Goal: Obtain resource: Download file/media

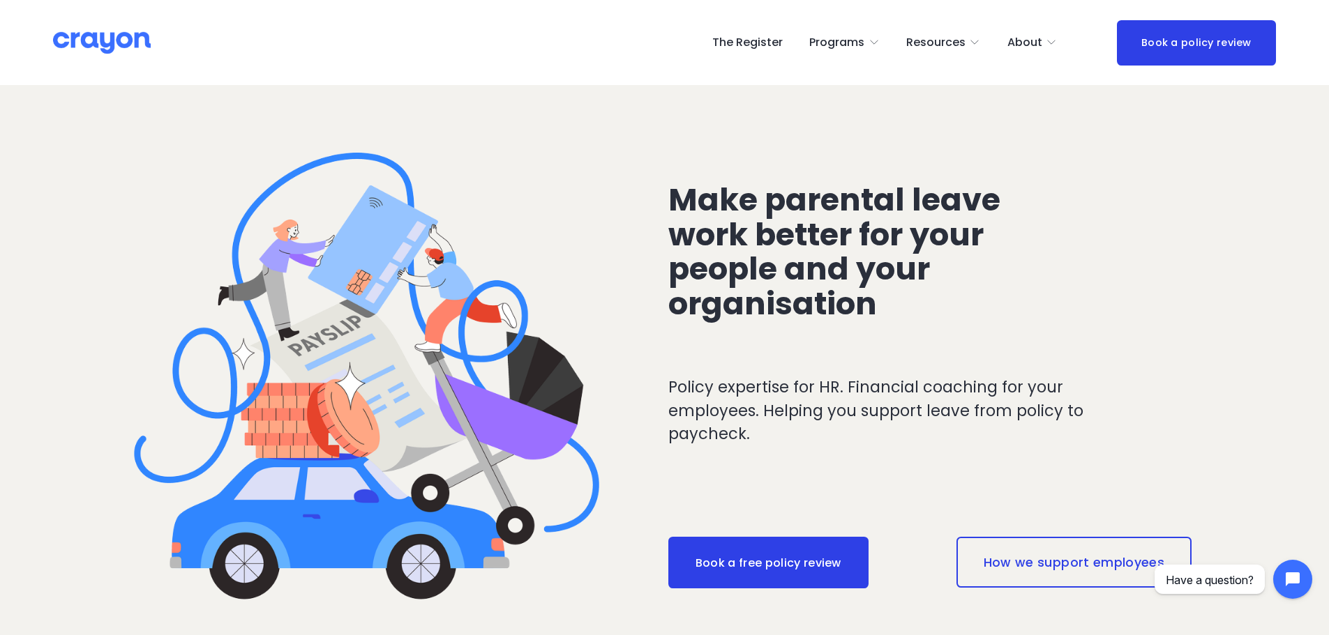
click at [762, 35] on link "The Register" at bounding box center [747, 42] width 70 height 22
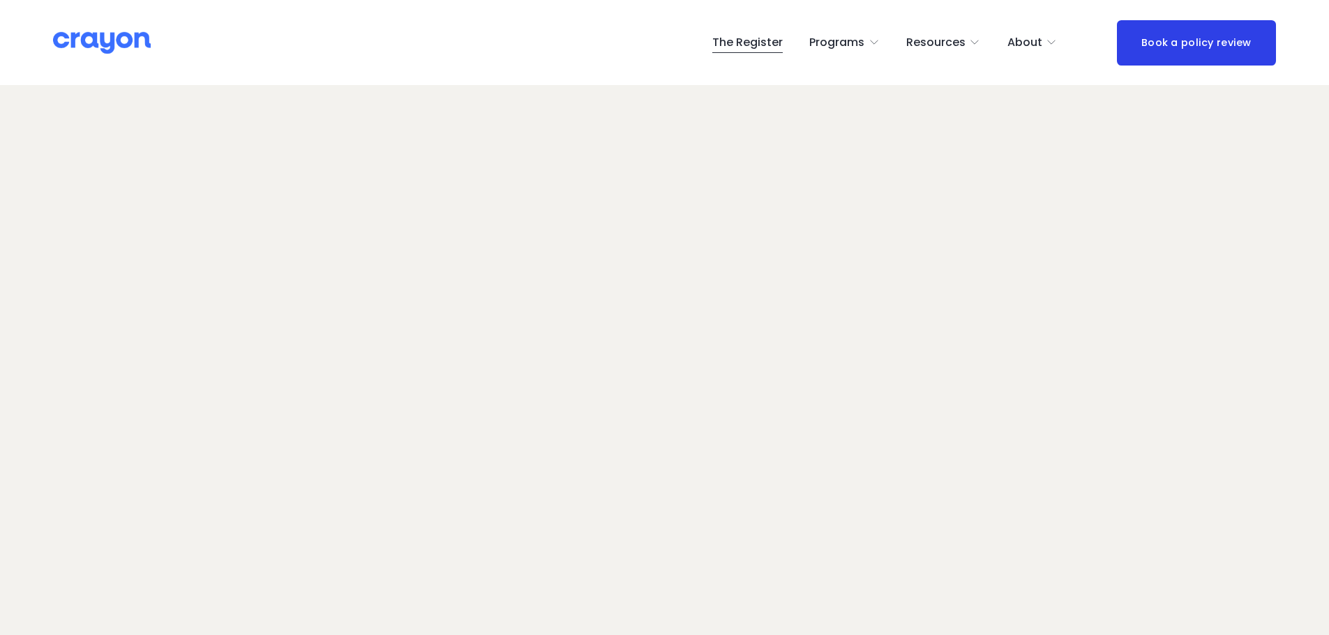
scroll to position [70, 0]
click at [753, 43] on link "The Register" at bounding box center [747, 42] width 70 height 22
click at [0, 0] on span "Nest: Baby Prep" at bounding box center [0, 0] width 0 height 0
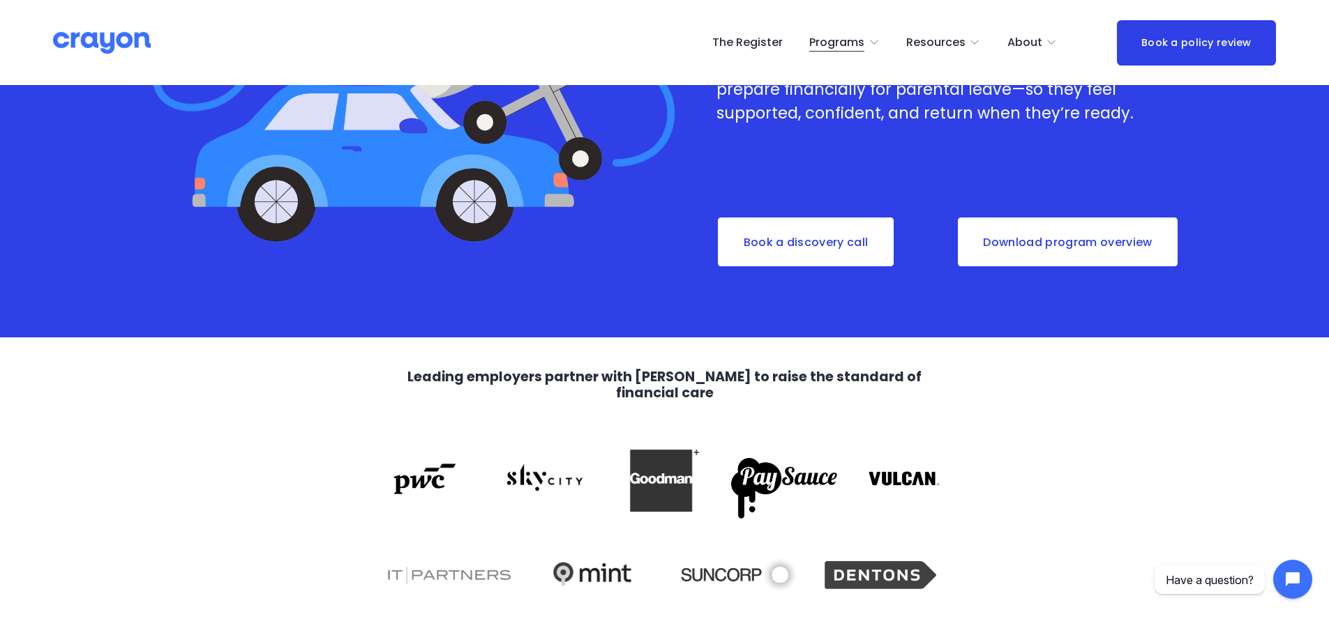
scroll to position [418, 0]
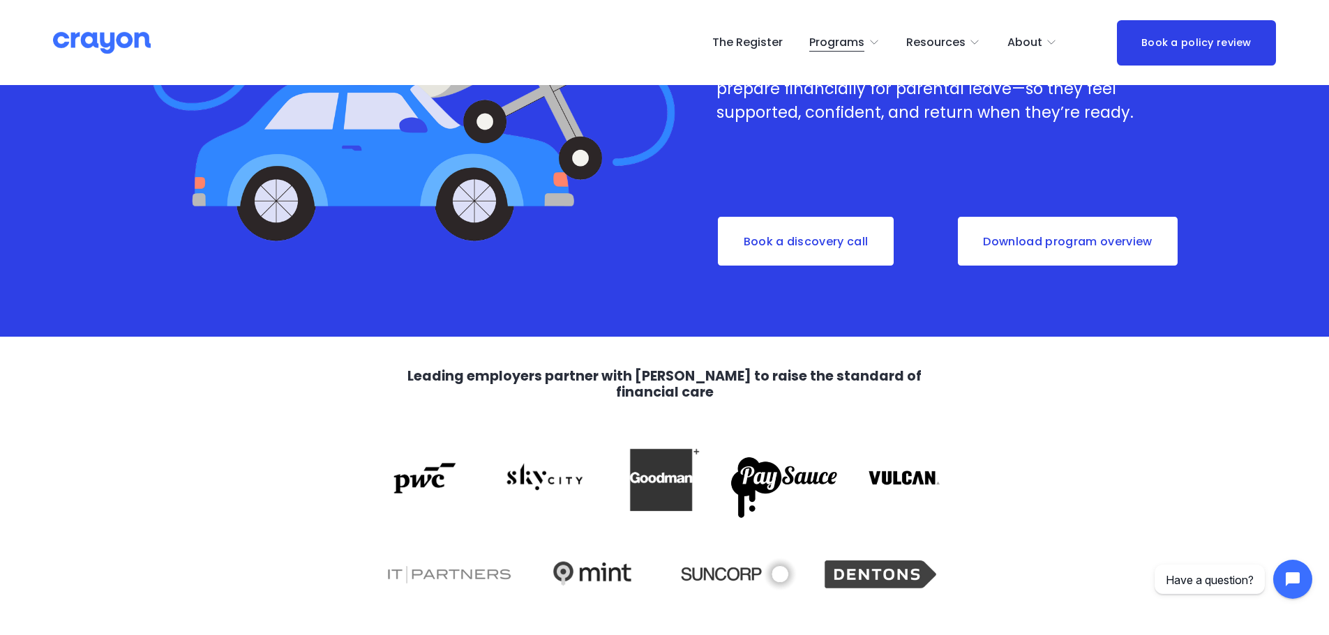
click at [1108, 240] on link "Download program overview" at bounding box center [1067, 242] width 223 height 52
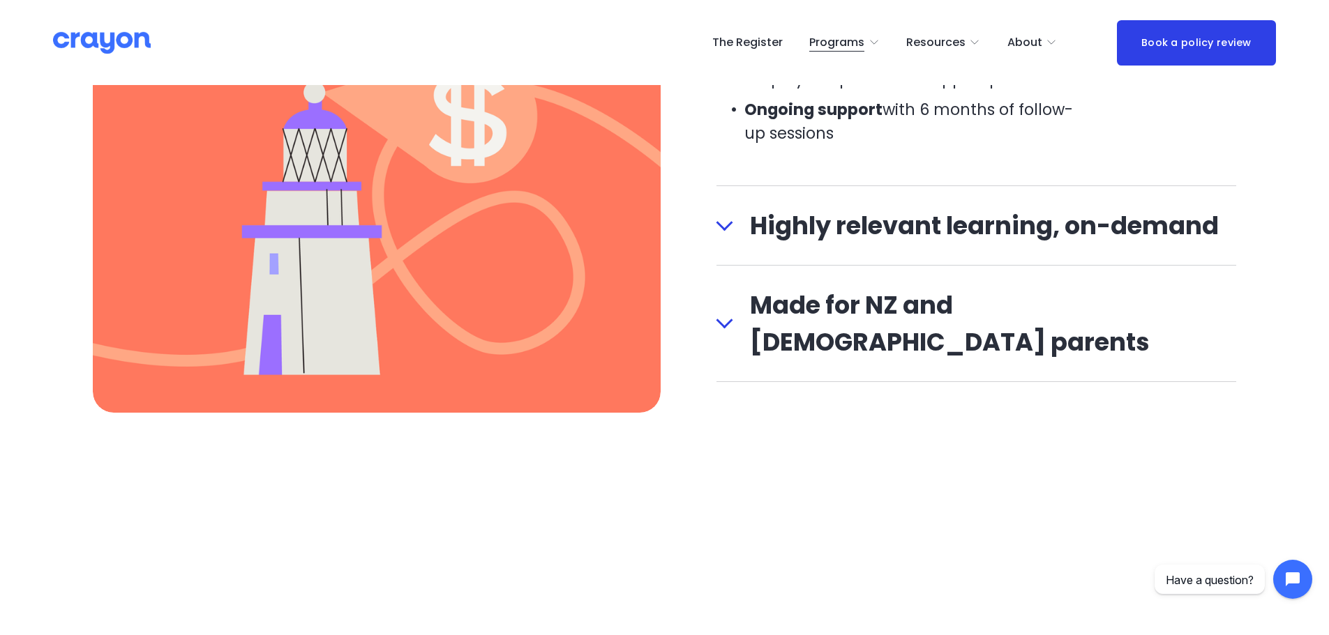
scroll to position [1883, 0]
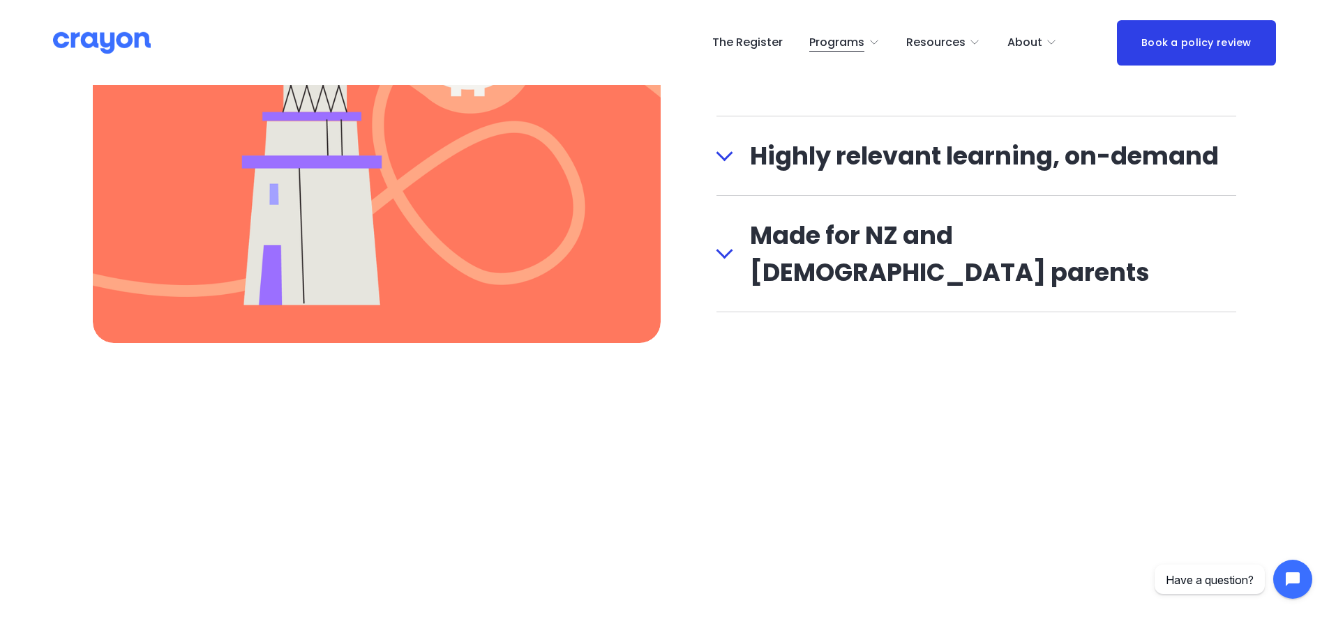
click at [933, 237] on span "Made for NZ and Australian parents" at bounding box center [985, 254] width 504 height 74
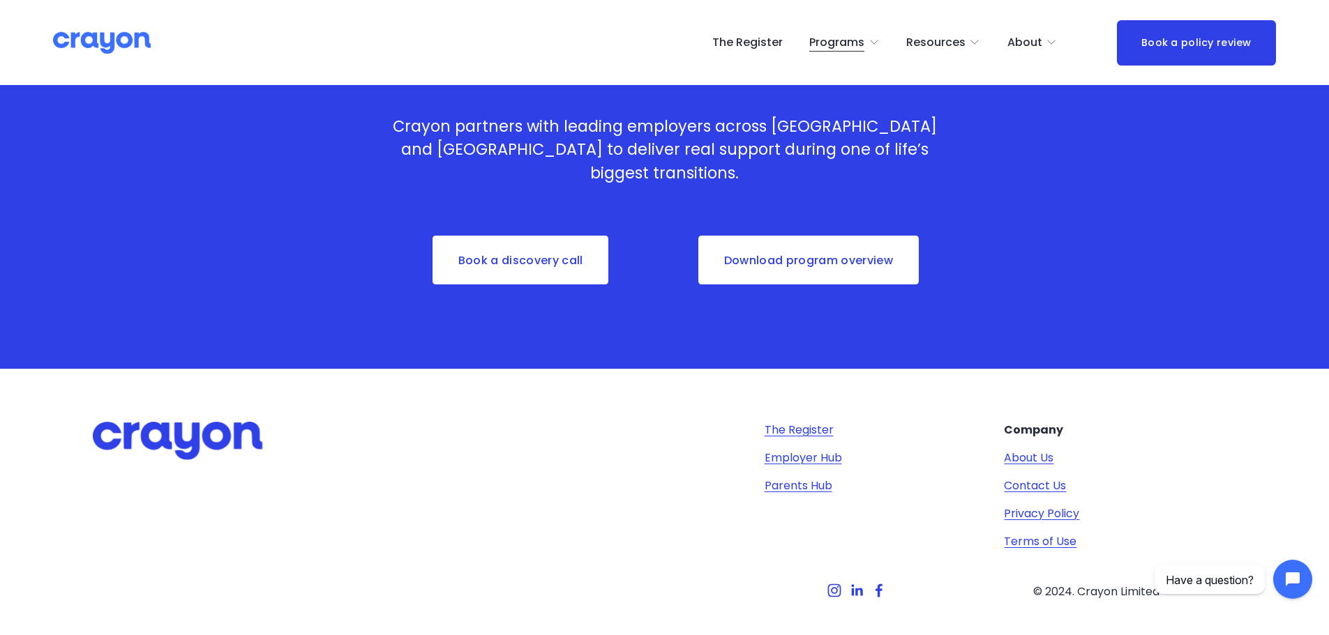
scroll to position [4603, 0]
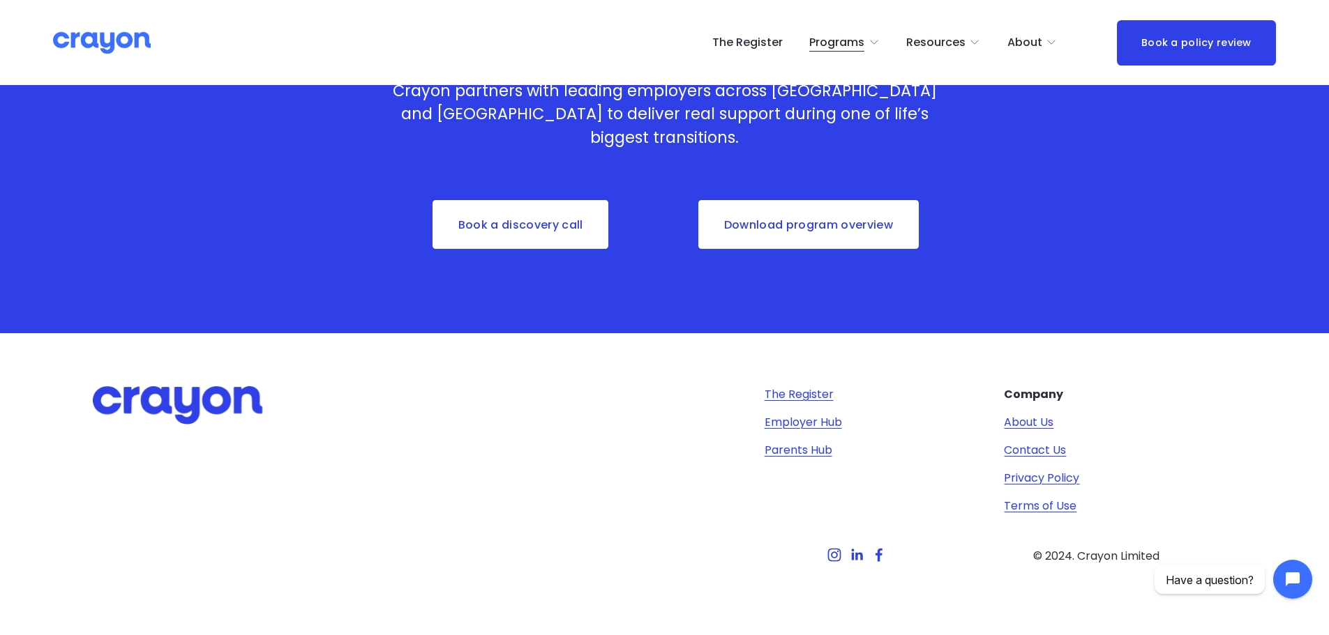
click at [0, 0] on span "Parent Hub" at bounding box center [0, 0] width 0 height 0
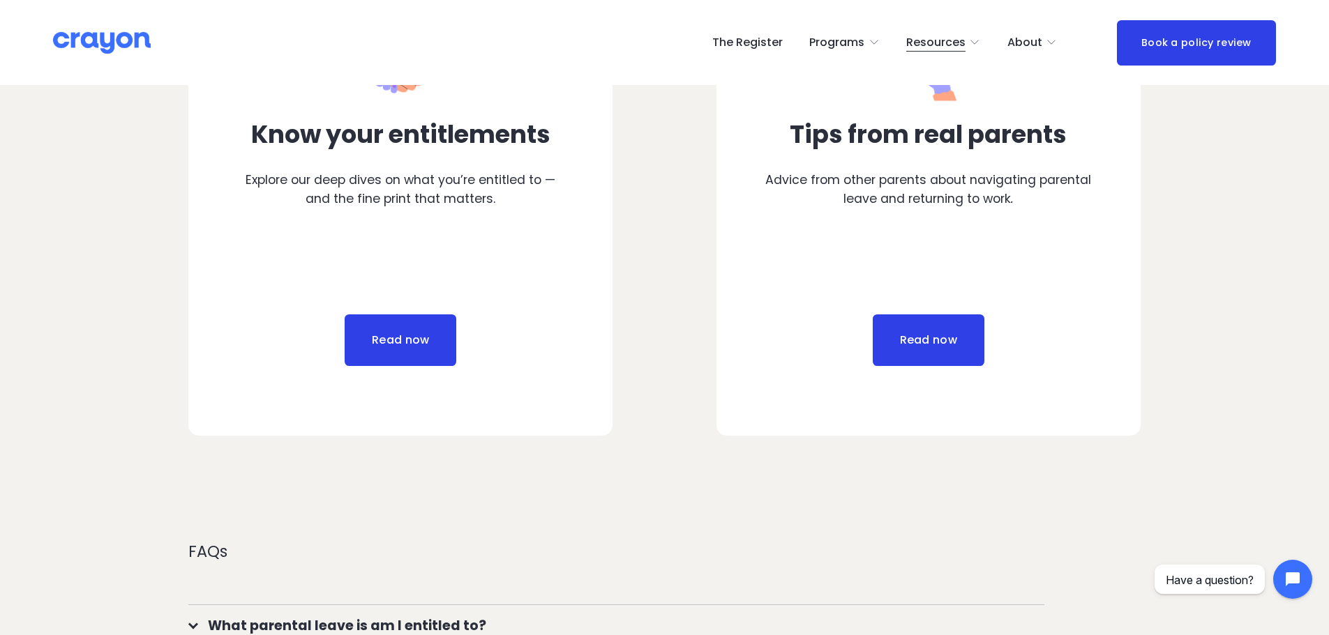
scroll to position [907, 0]
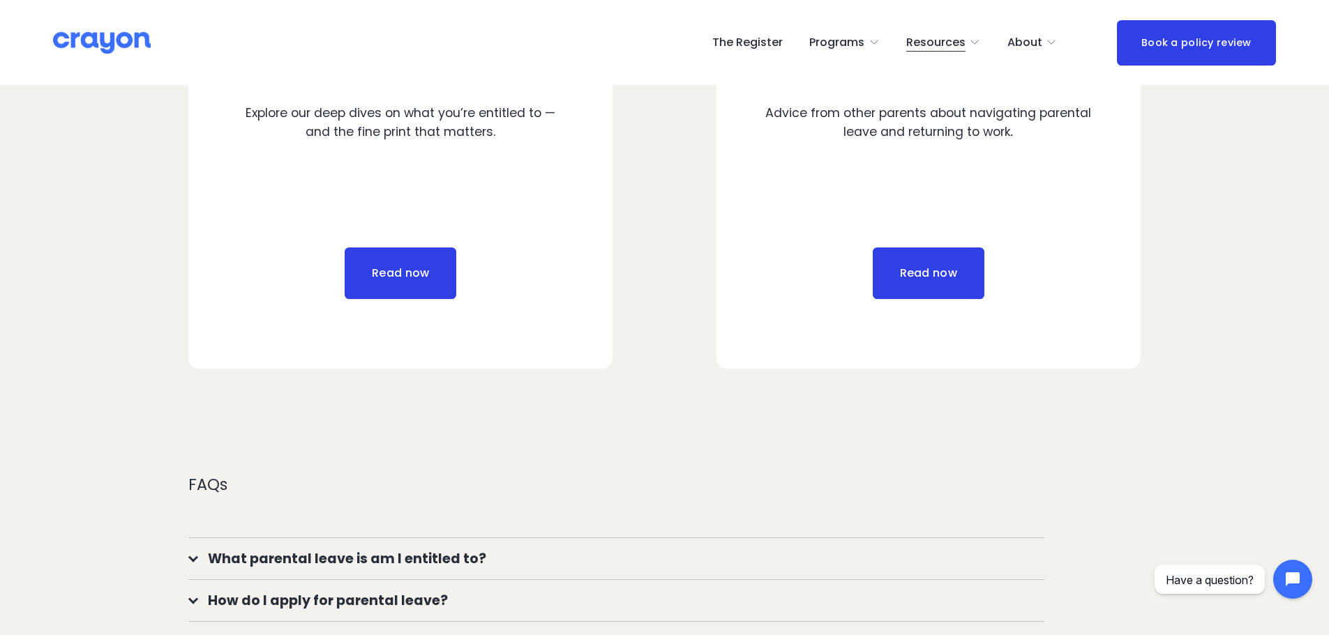
click at [933, 280] on link "Read now" at bounding box center [929, 274] width 112 height 52
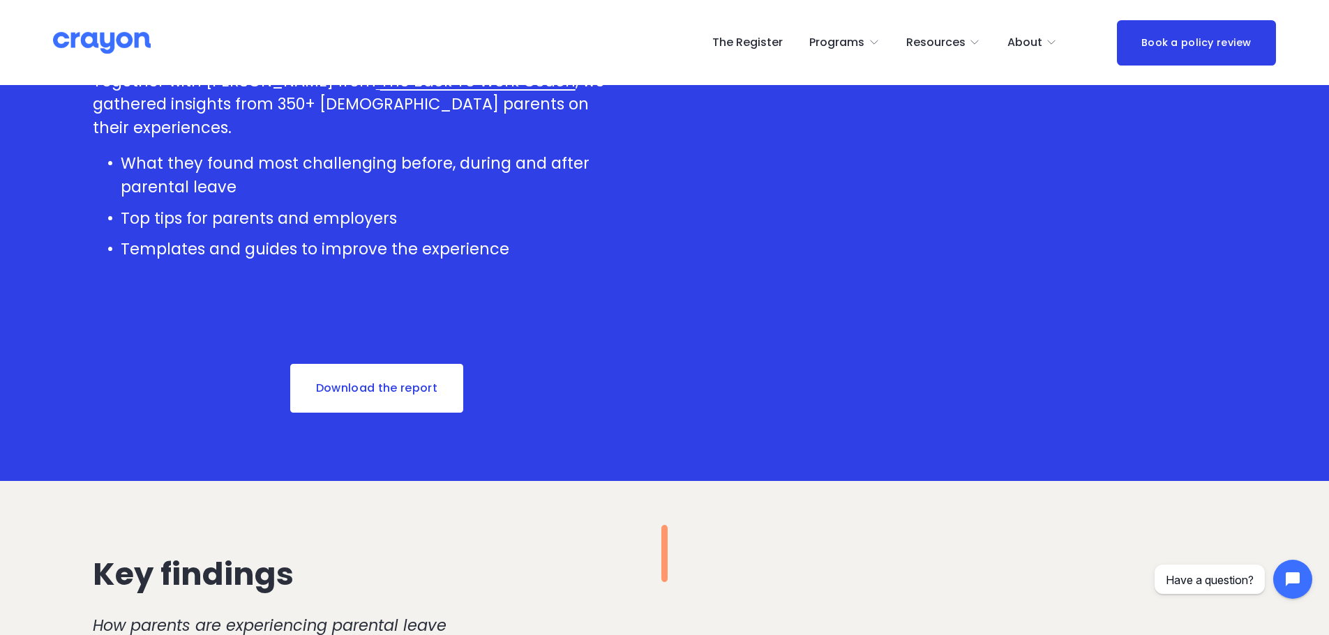
scroll to position [349, 0]
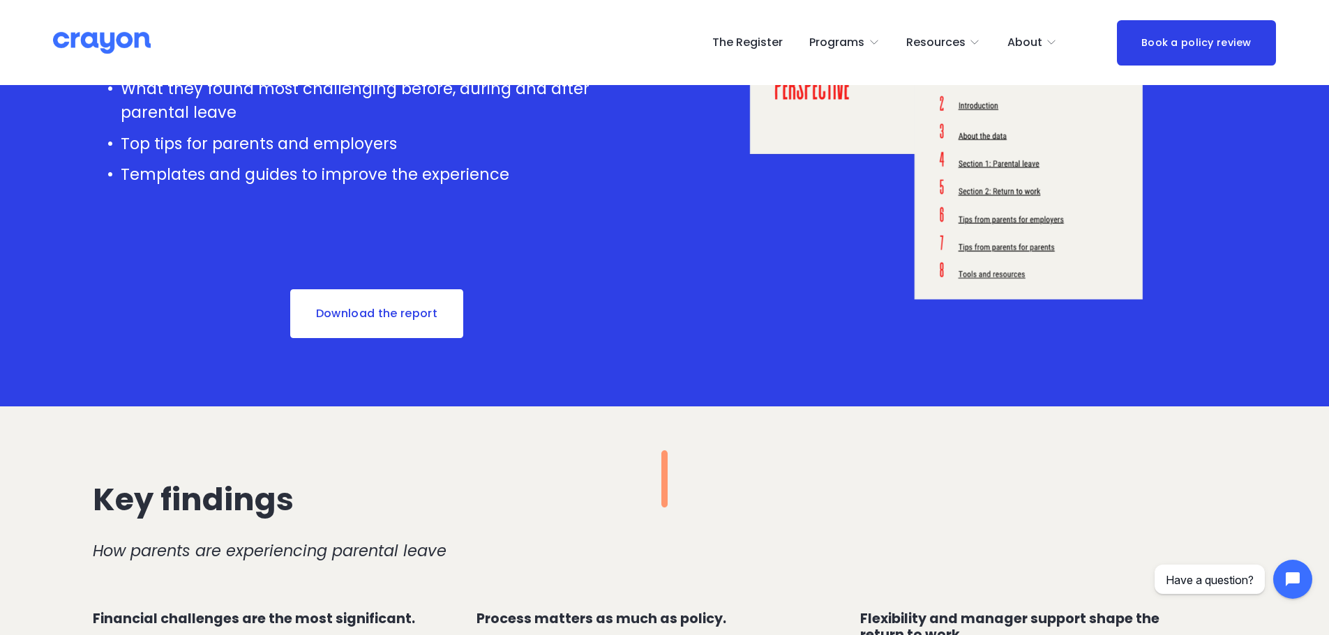
click at [416, 308] on link "Download the report" at bounding box center [377, 314] width 176 height 52
